Goal: Transaction & Acquisition: Purchase product/service

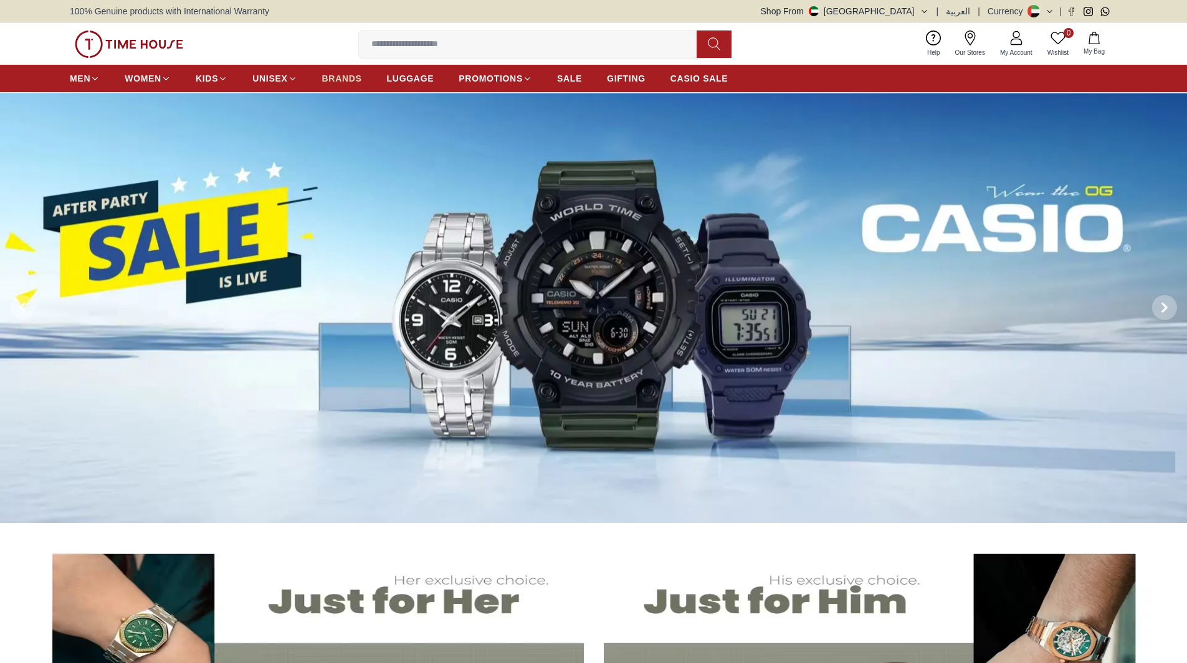
click at [339, 78] on span "BRANDS" at bounding box center [342, 78] width 40 height 12
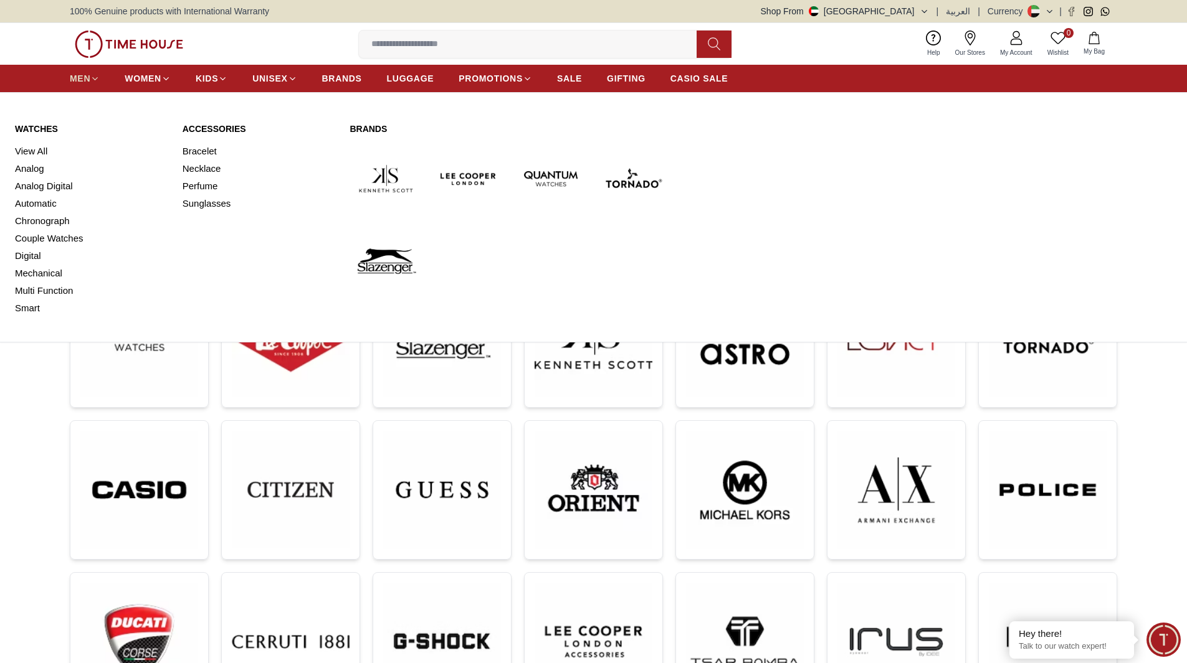
click at [88, 78] on span "MEN" at bounding box center [80, 78] width 21 height 12
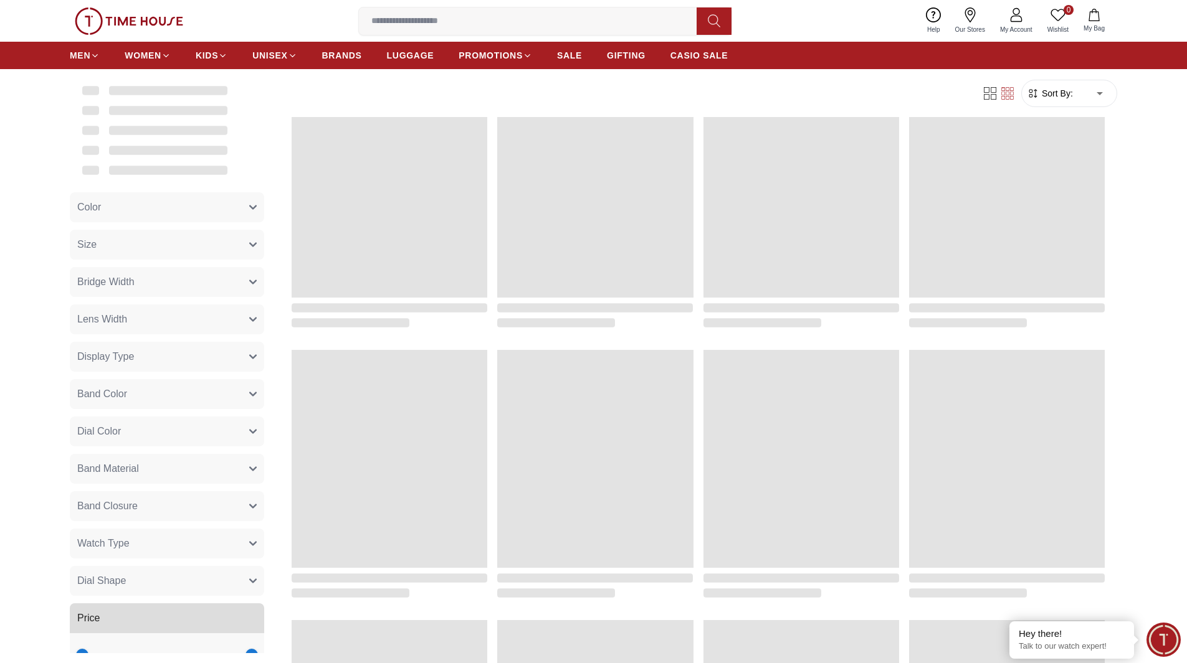
scroll to position [115, 0]
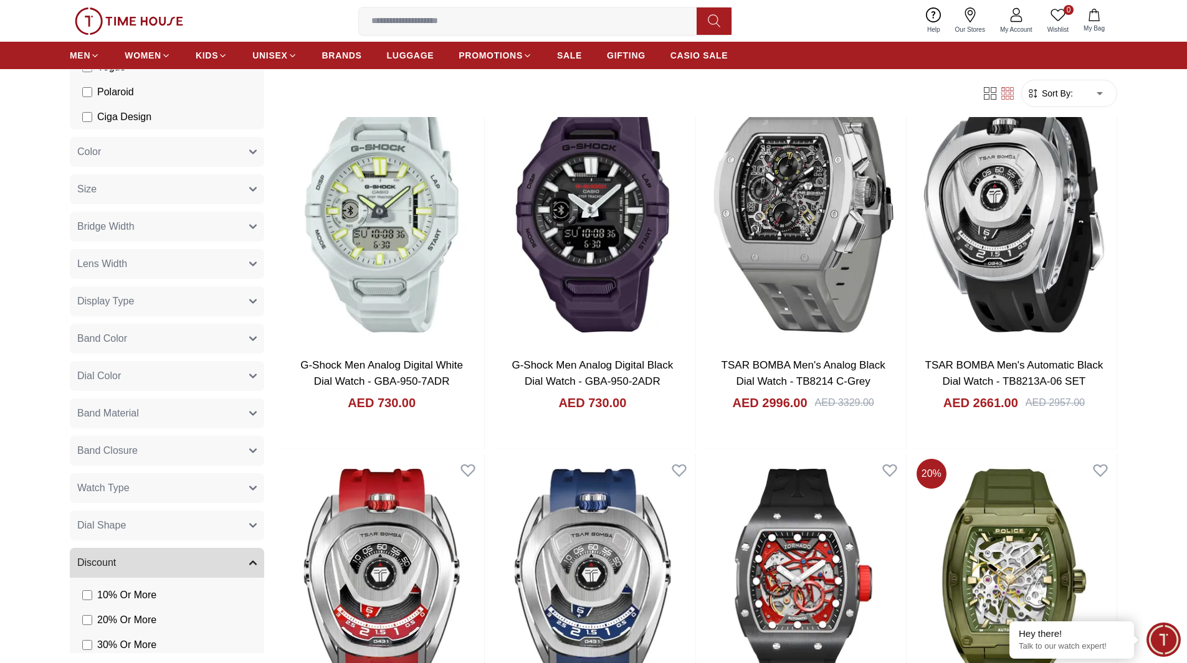
drag, startPoint x: 166, startPoint y: 599, endPoint x: 111, endPoint y: 609, distance: 56.3
click at [111, 609] on div "Brands Quantum Lee Cooper Slazenger Kenneth Scott Tornado CASIO CITIZEN GUESS O…" at bounding box center [169, 201] width 199 height 1287
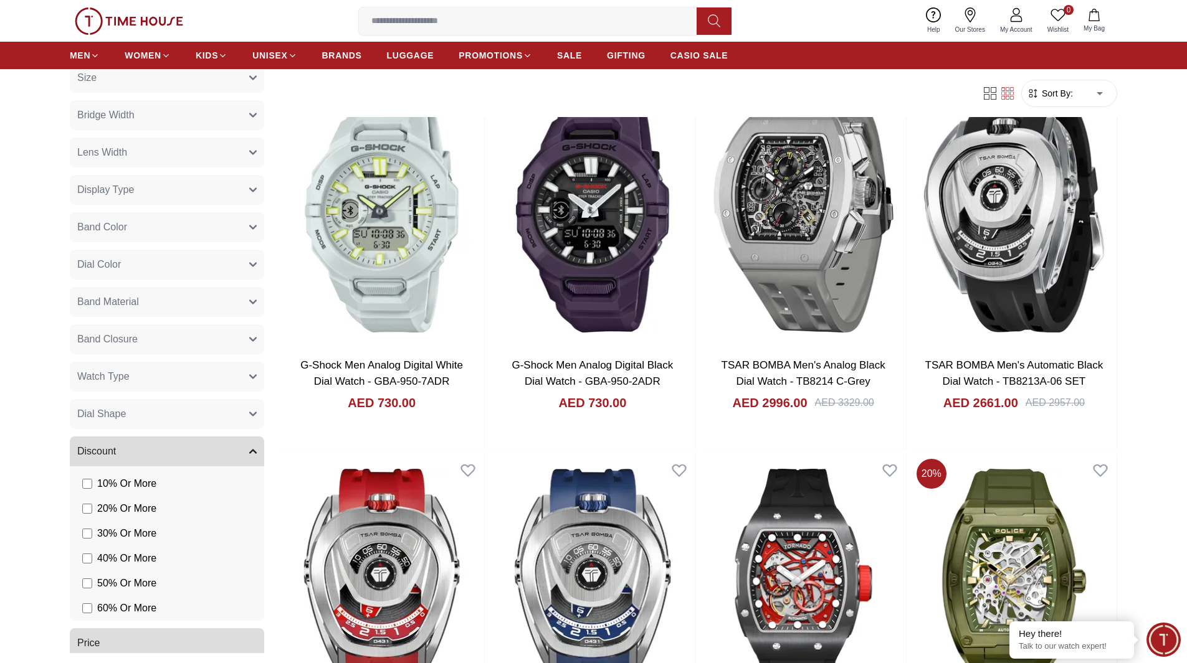
scroll to position [771, 0]
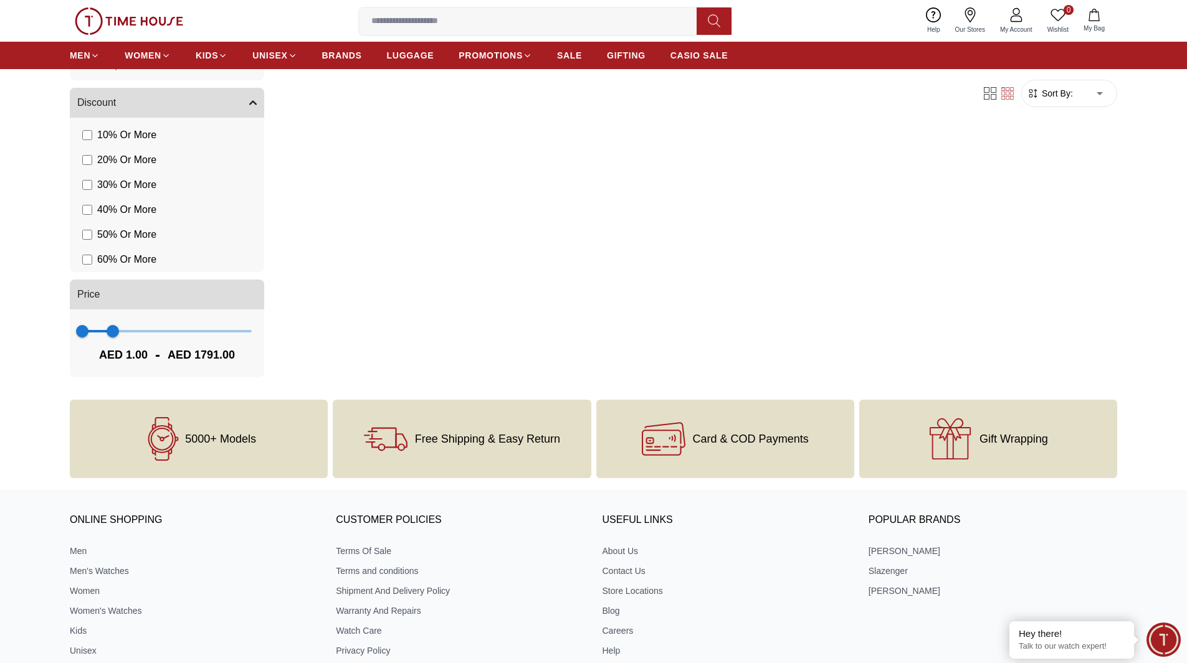
scroll to position [374, 0]
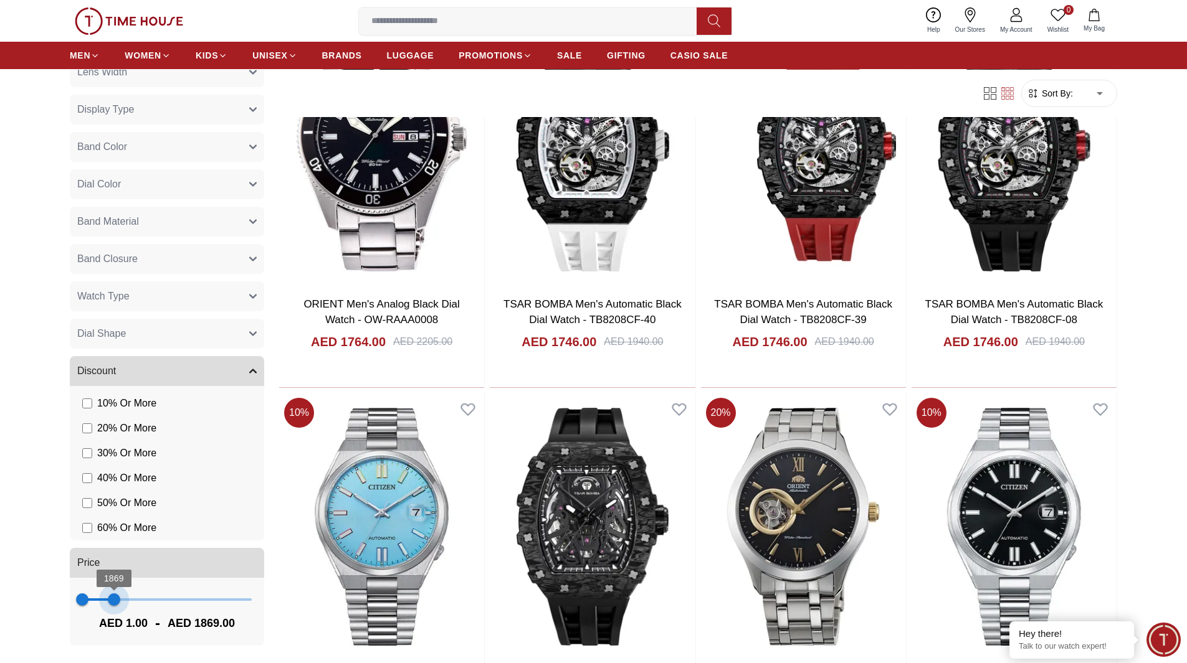
scroll to position [552, 0]
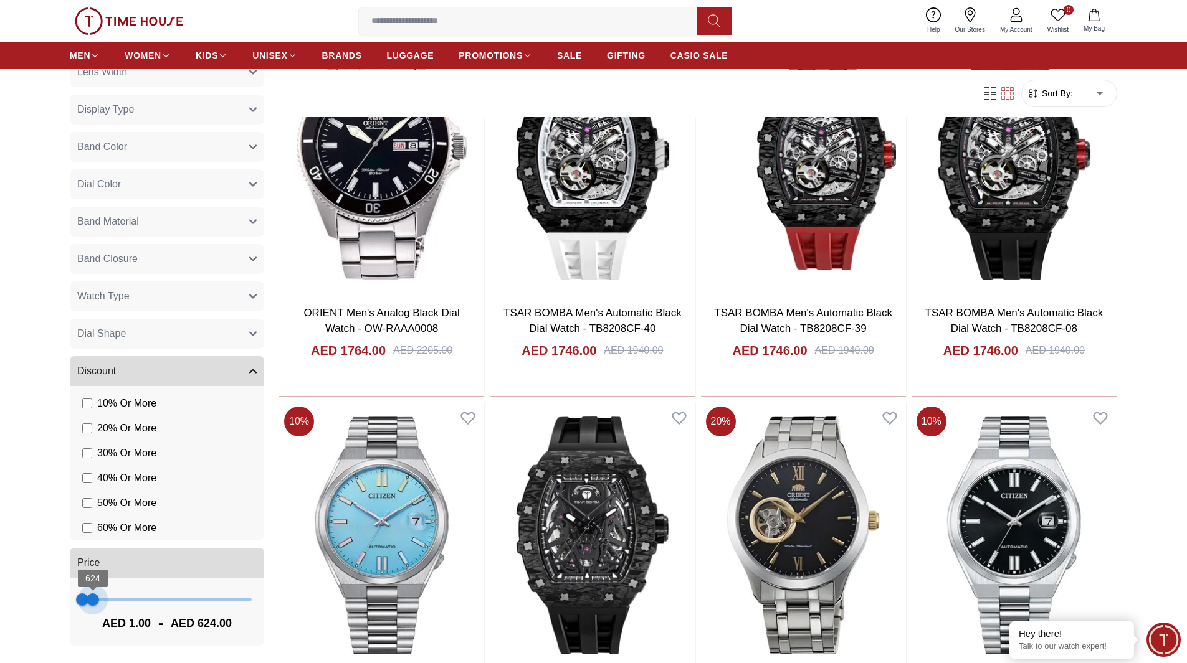
type input "***"
drag, startPoint x: 112, startPoint y: 602, endPoint x: 92, endPoint y: 611, distance: 22.3
click at [92, 606] on span "585" at bounding box center [92, 600] width 12 height 12
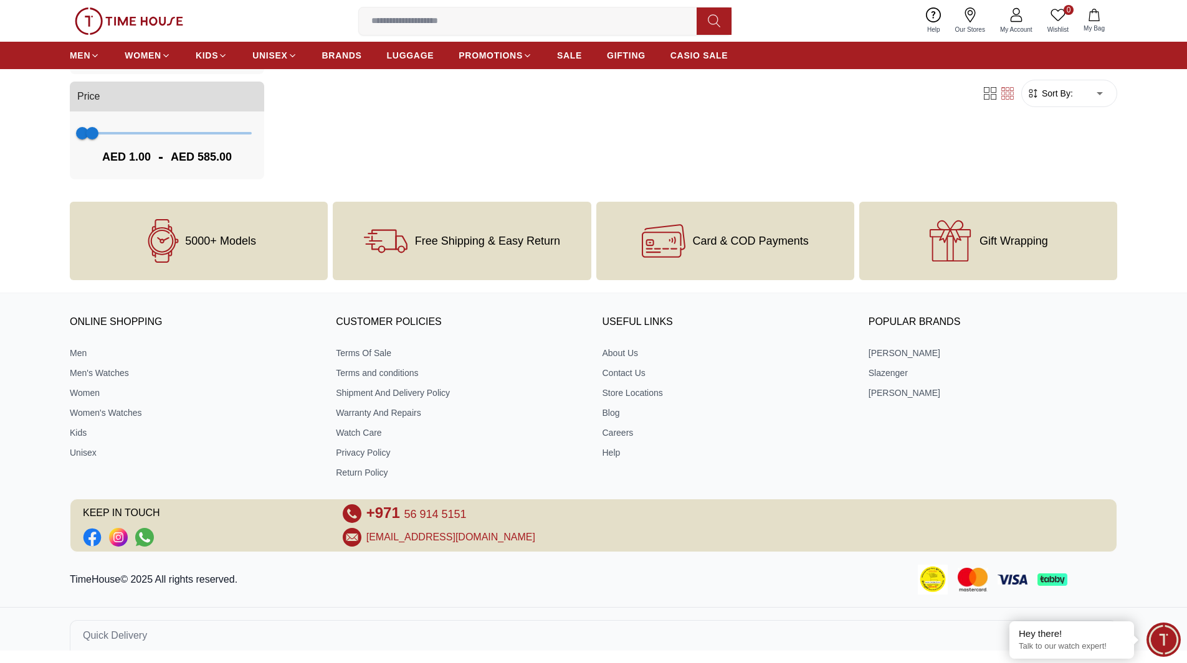
scroll to position [536, 0]
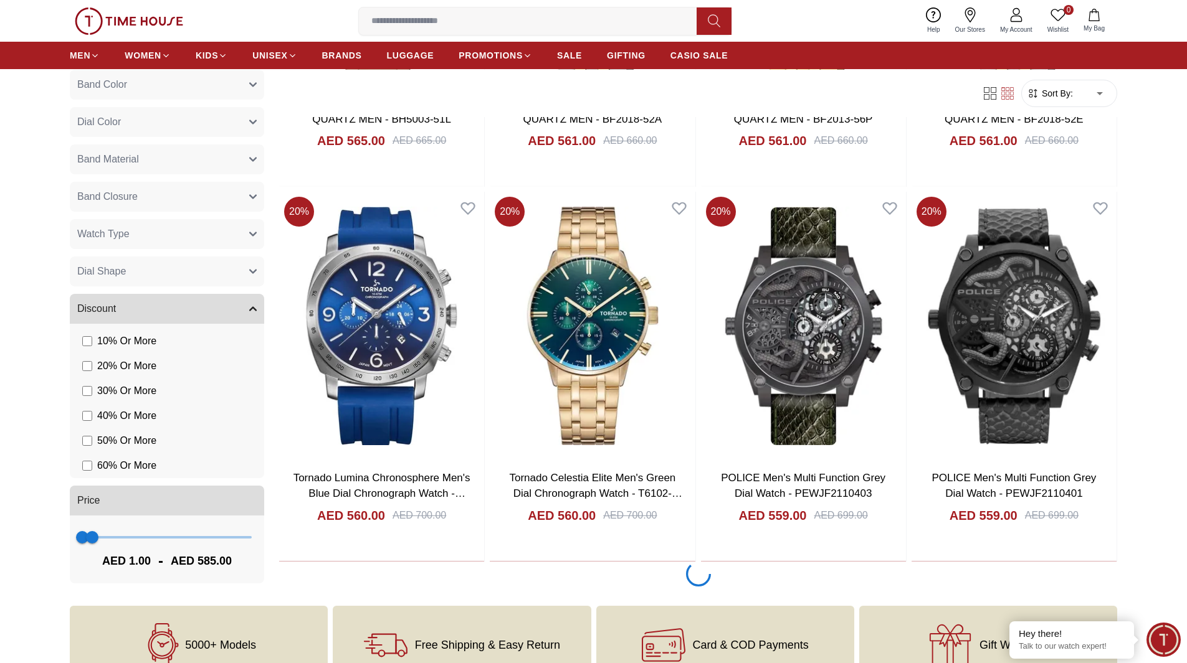
scroll to position [1557, 0]
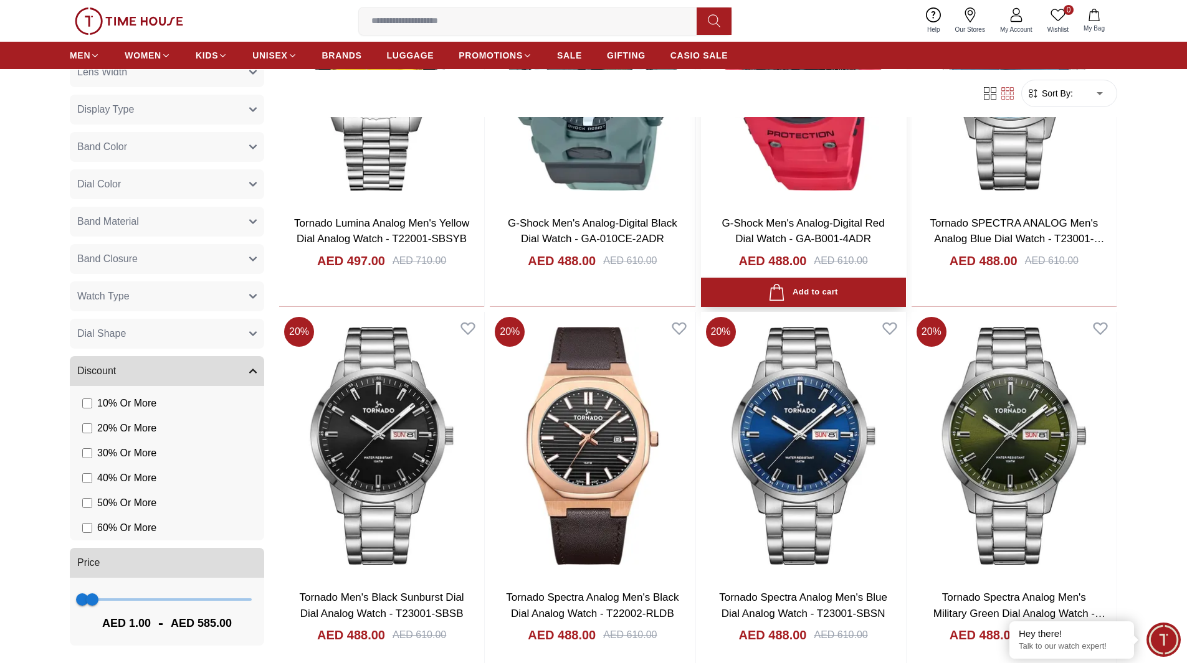
scroll to position [6727, 0]
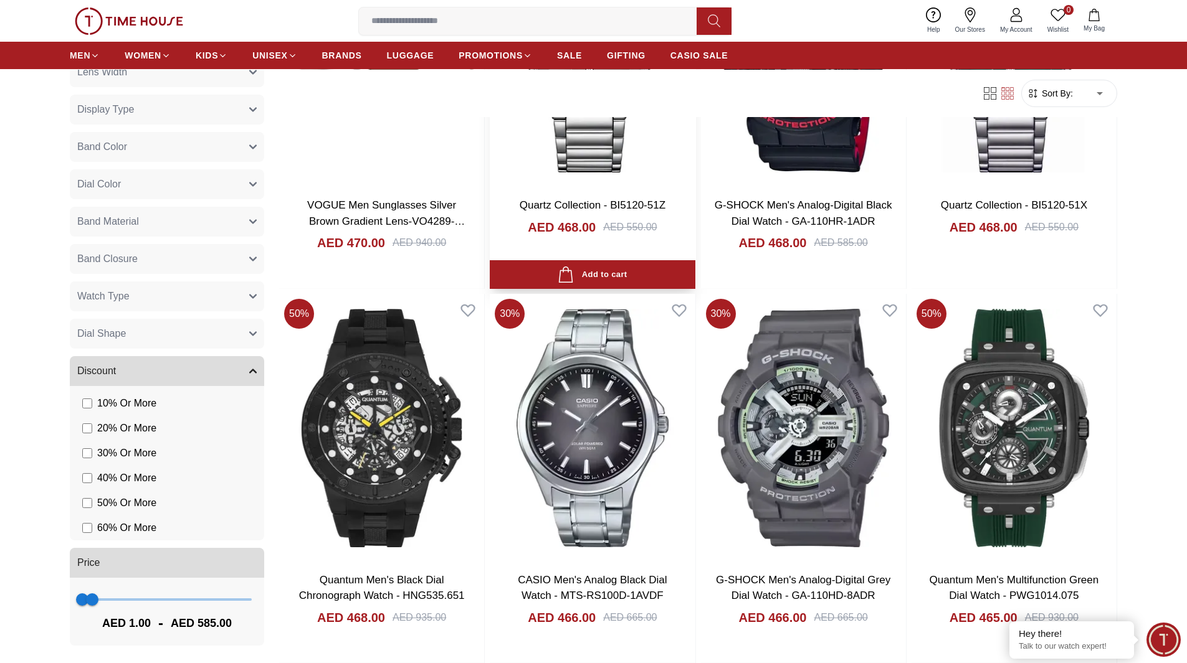
scroll to position [8907, 0]
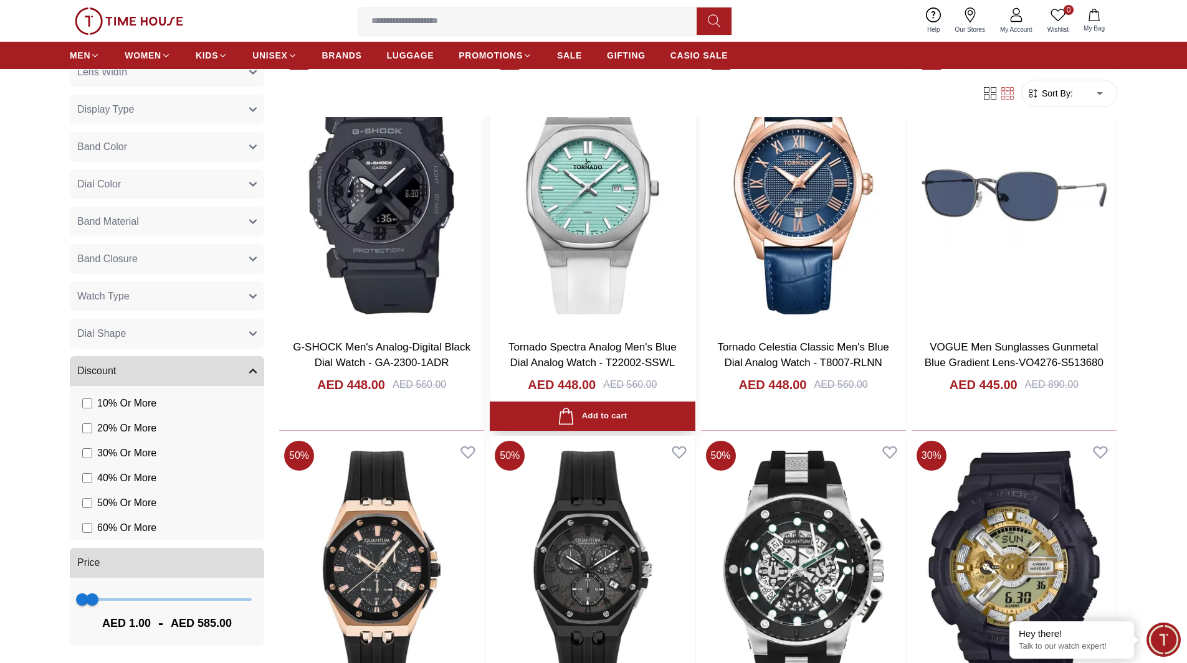
scroll to position [10775, 0]
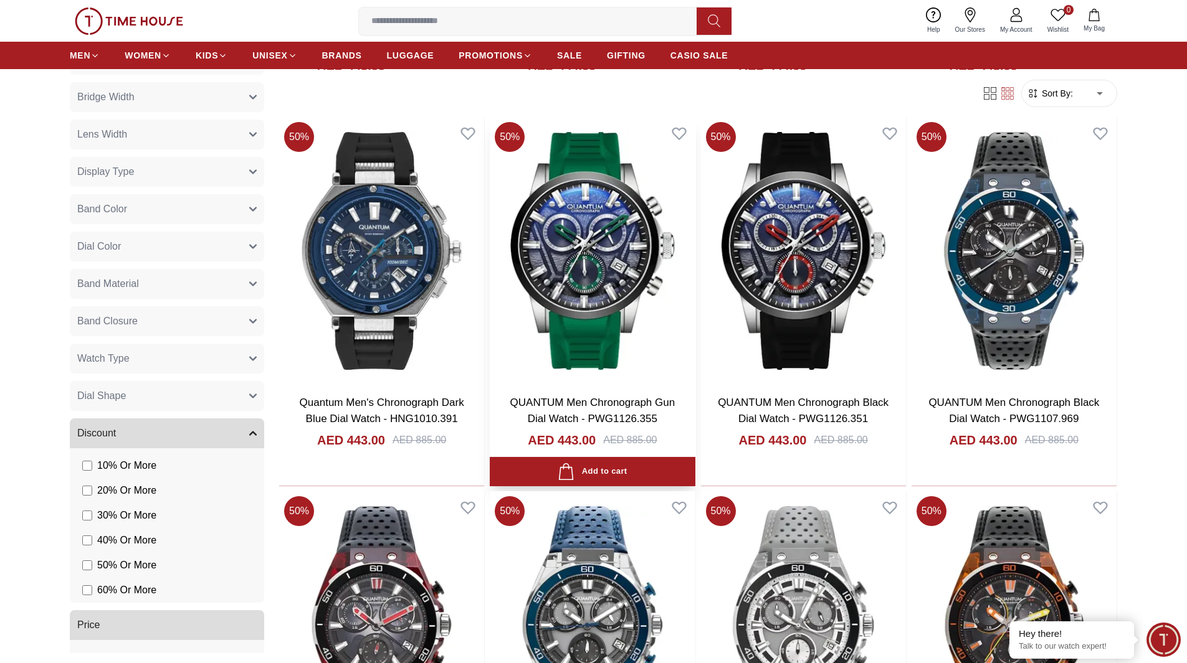
scroll to position [11772, 0]
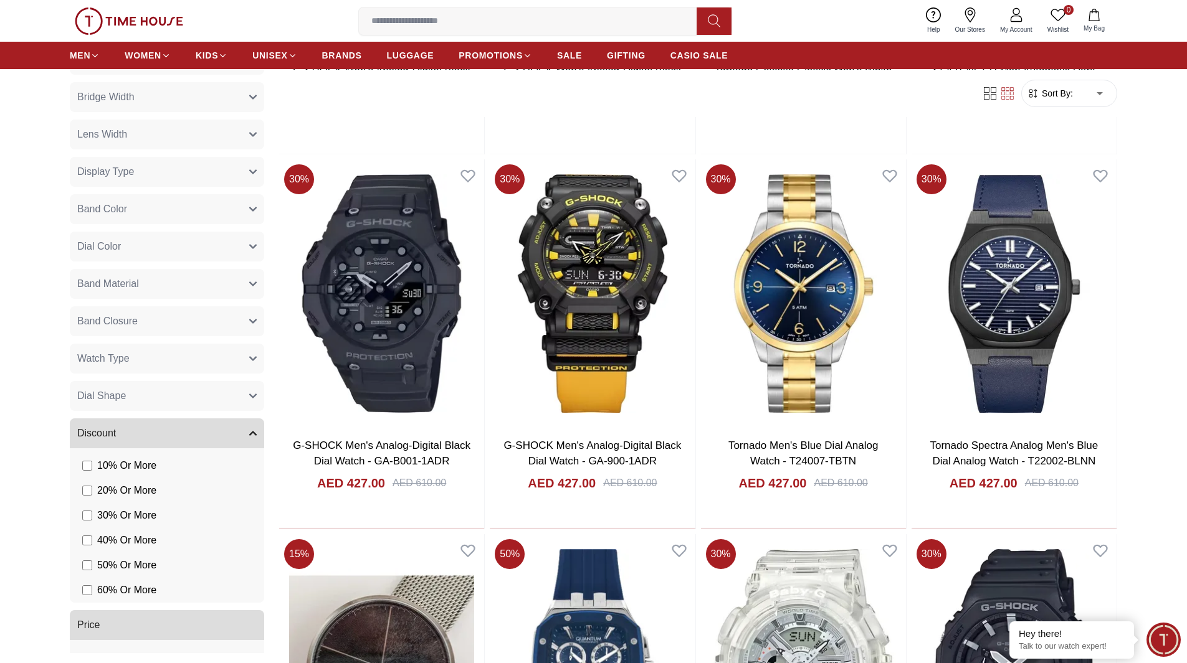
scroll to position [14138, 0]
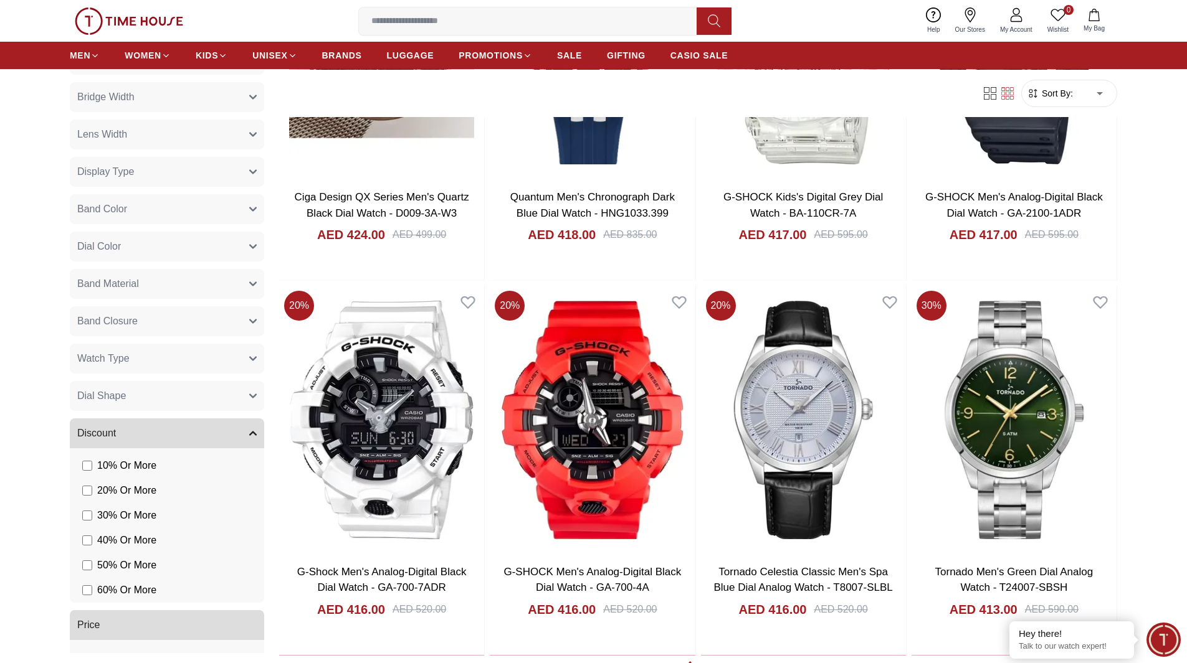
scroll to position [14824, 0]
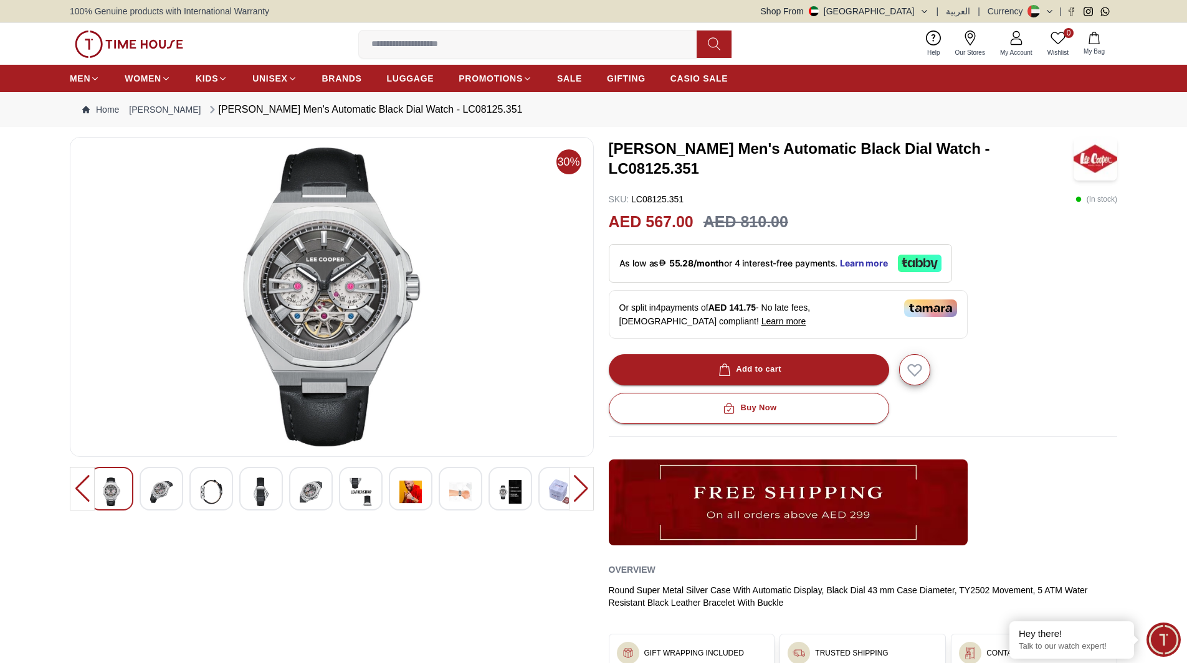
click at [260, 493] on img at bounding box center [261, 492] width 22 height 29
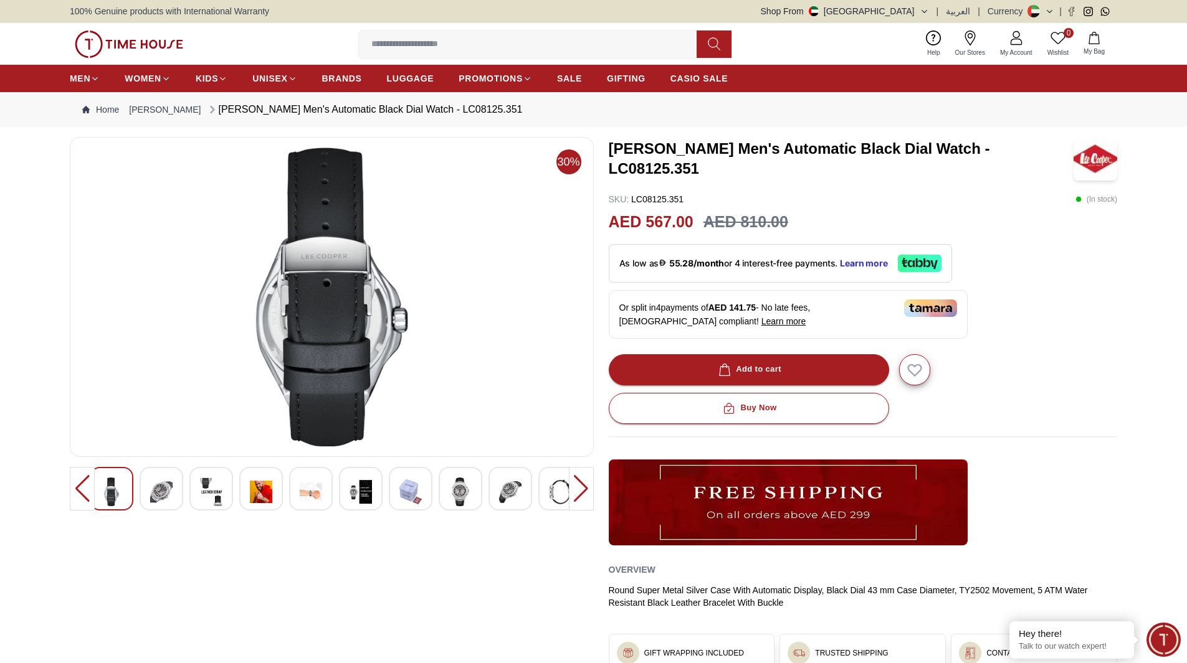
click at [226, 500] on div at bounding box center [211, 489] width 44 height 44
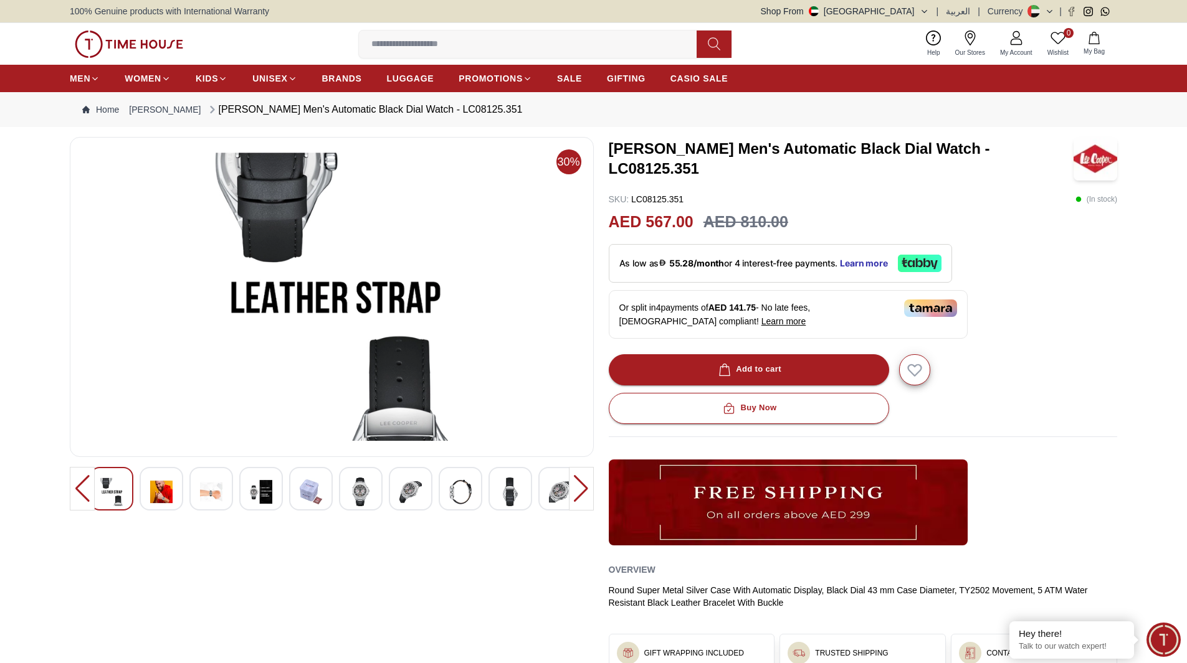
click at [309, 501] on img at bounding box center [311, 492] width 22 height 29
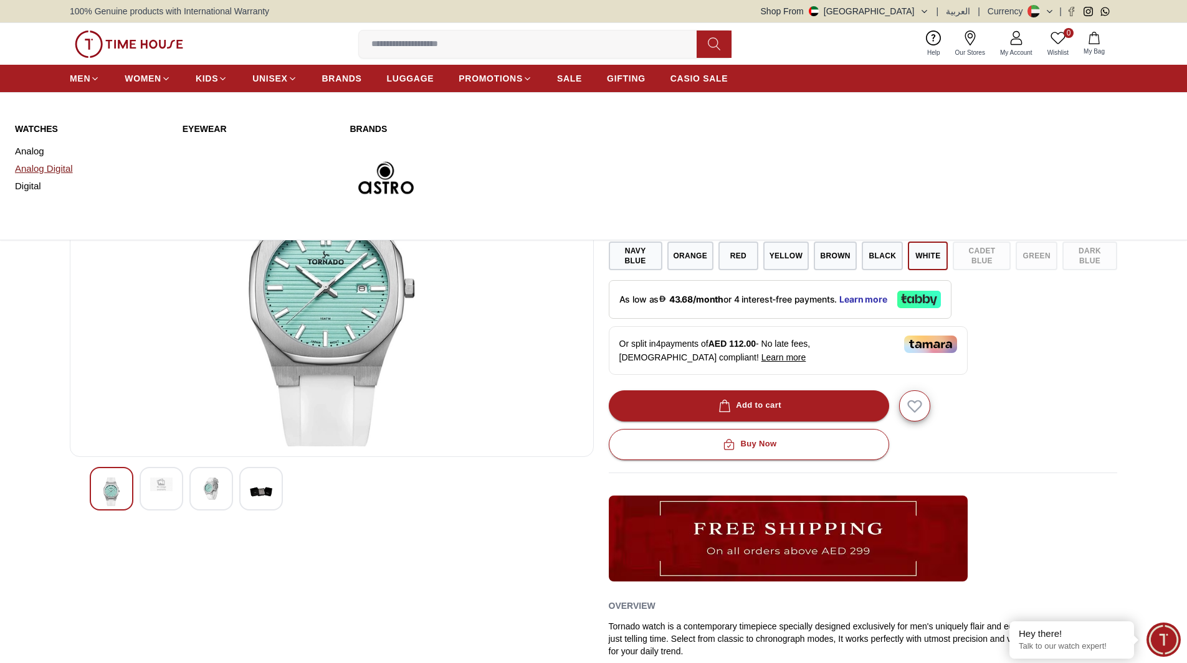
click at [34, 165] on link "Analog Digital" at bounding box center [91, 168] width 153 height 17
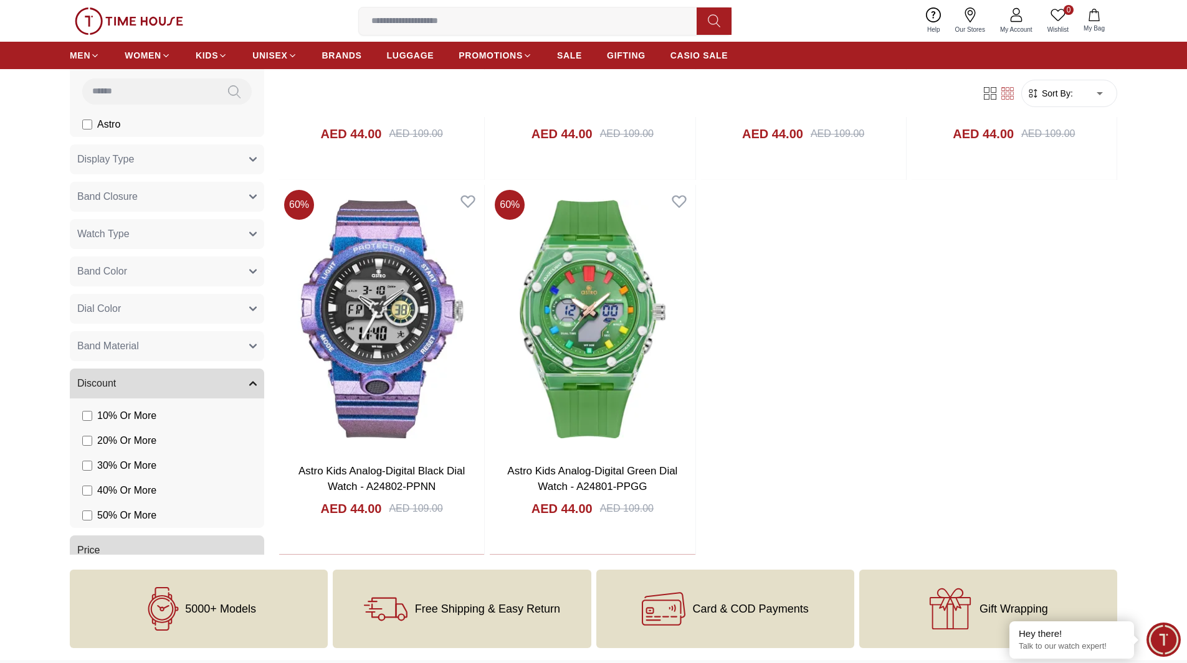
scroll to position [311, 0]
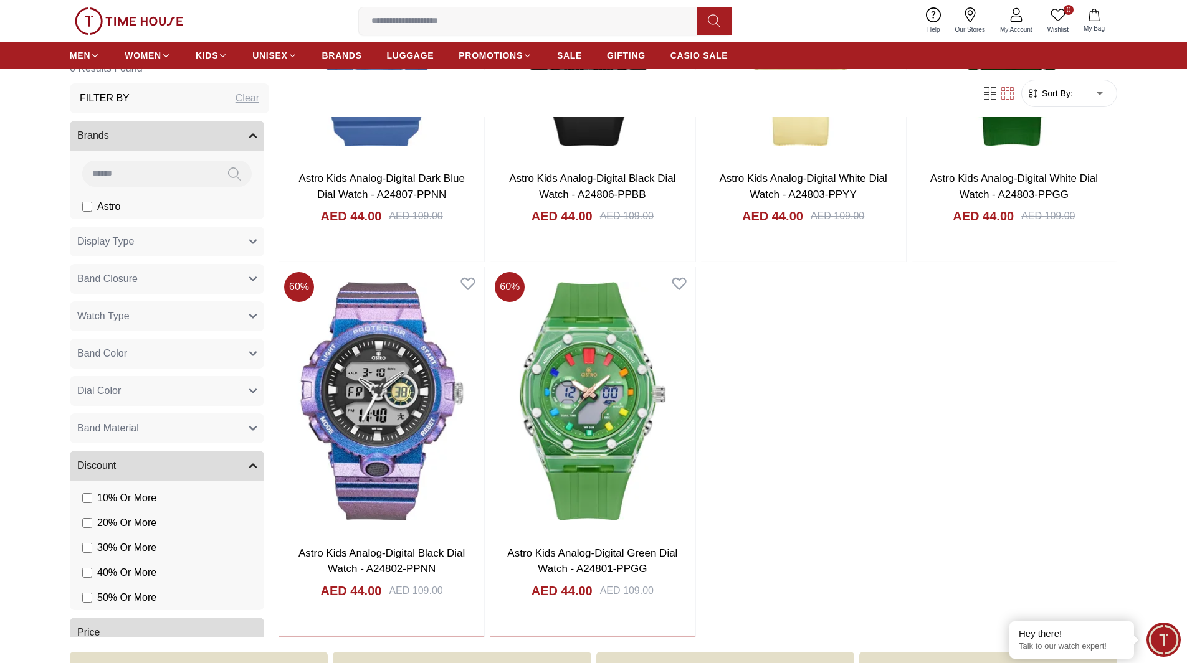
click at [161, 239] on button "Display Type" at bounding box center [167, 242] width 194 height 30
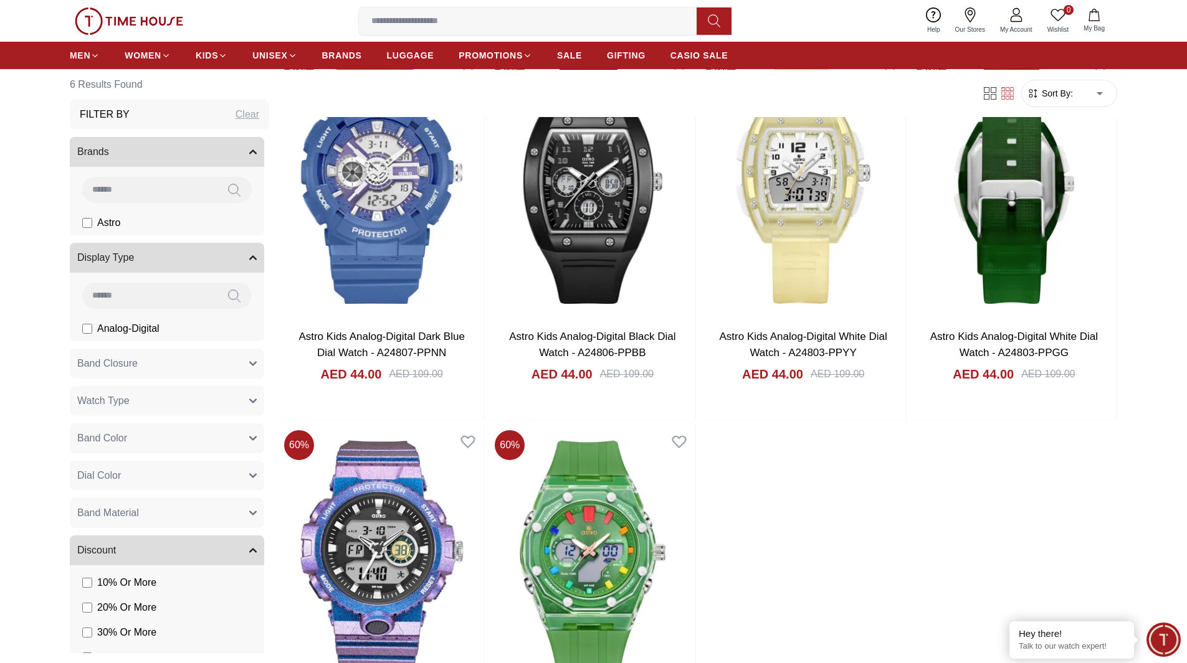
scroll to position [125, 0]
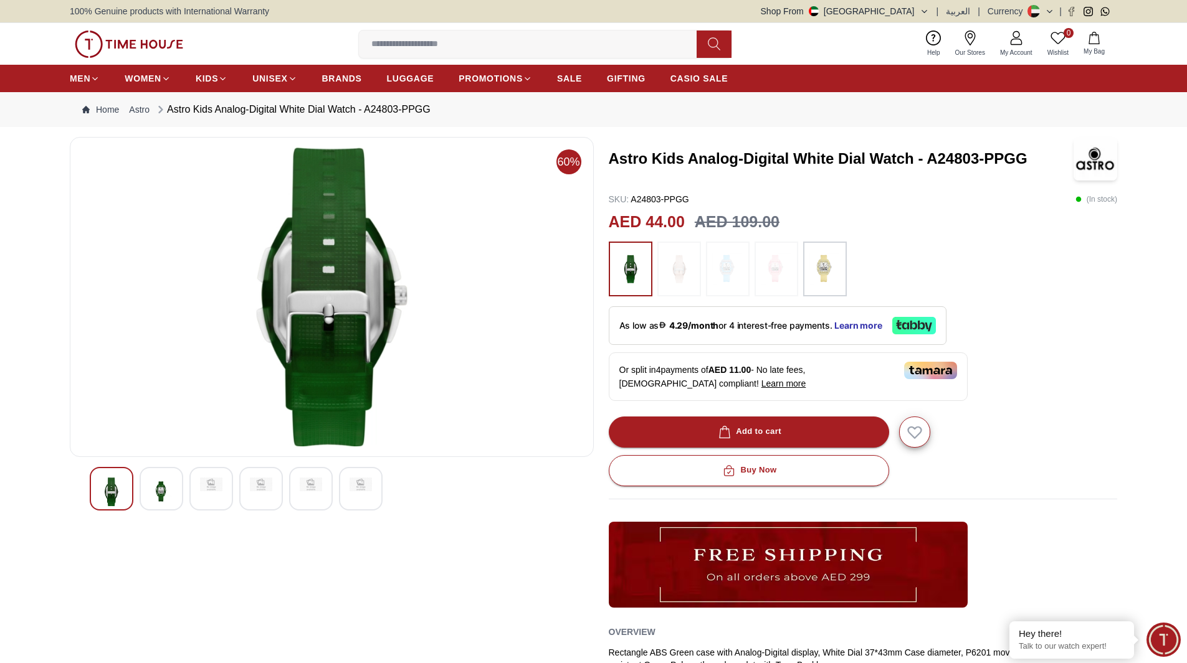
click at [822, 275] on img at bounding box center [824, 269] width 31 height 42
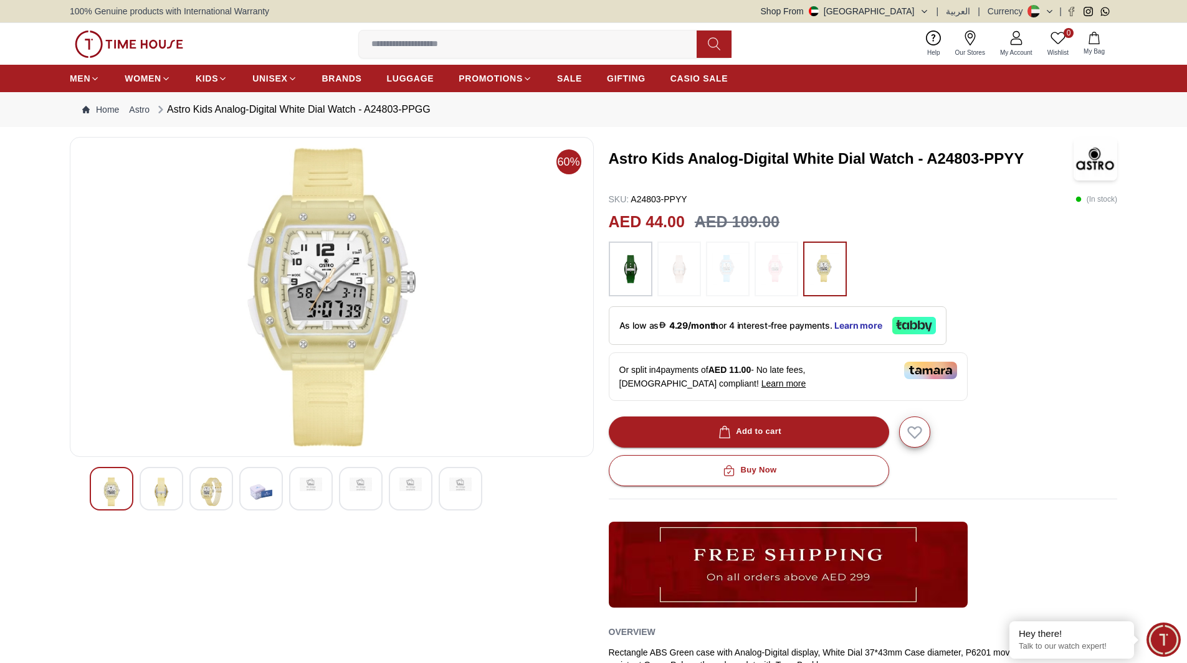
click at [641, 284] on img at bounding box center [630, 269] width 31 height 42
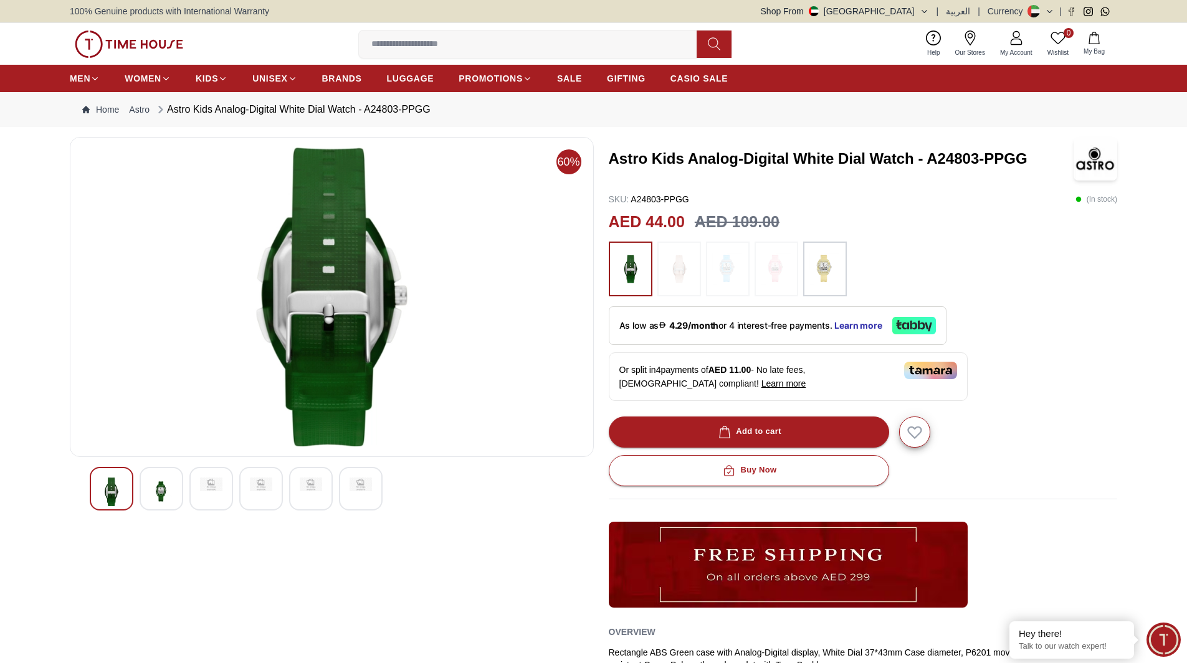
click at [162, 492] on img at bounding box center [161, 492] width 22 height 29
